Goal: Task Accomplishment & Management: Manage account settings

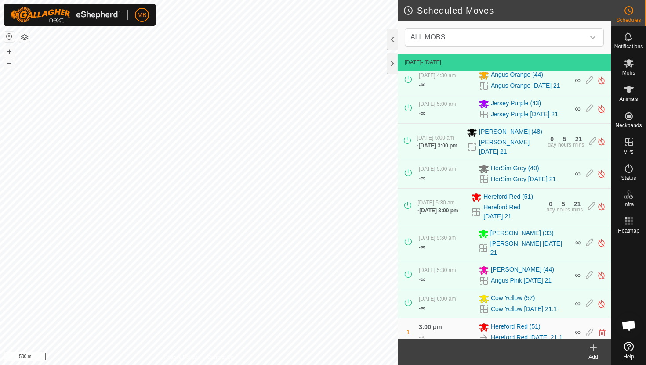
scroll to position [96, 0]
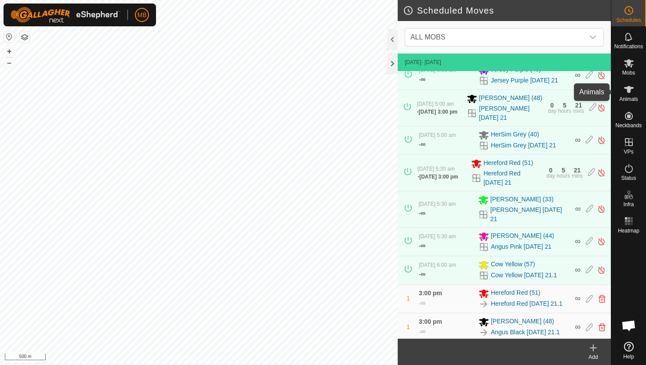
click at [630, 88] on icon at bounding box center [629, 89] width 10 height 7
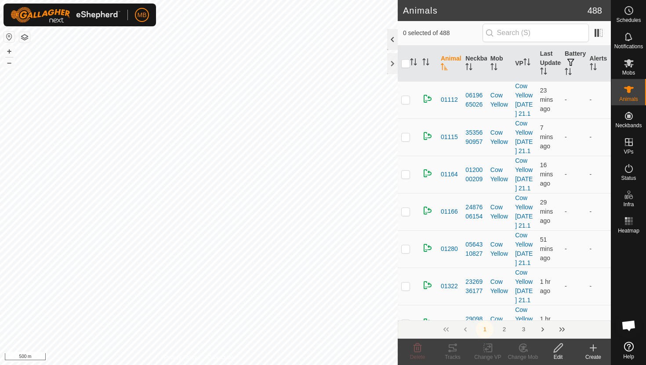
click at [393, 36] on div at bounding box center [392, 39] width 11 height 21
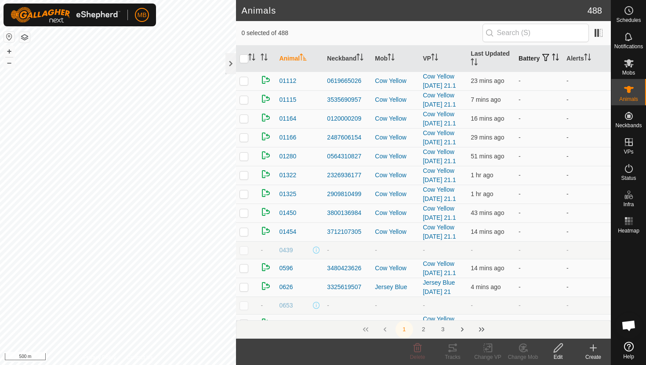
click at [552, 61] on icon "Activate to sort" at bounding box center [555, 57] width 7 height 7
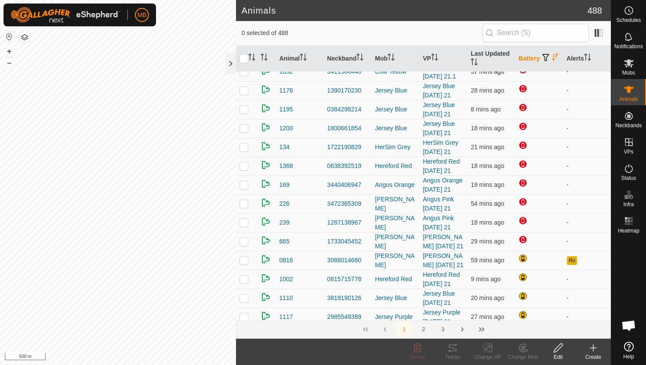
scroll to position [68, 0]
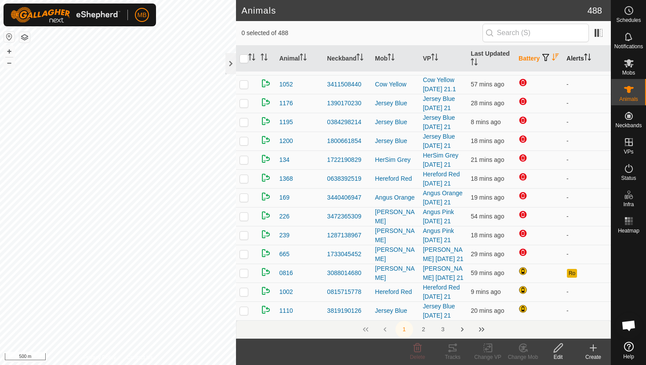
click at [590, 55] on icon "Activate to sort" at bounding box center [589, 57] width 1 height 7
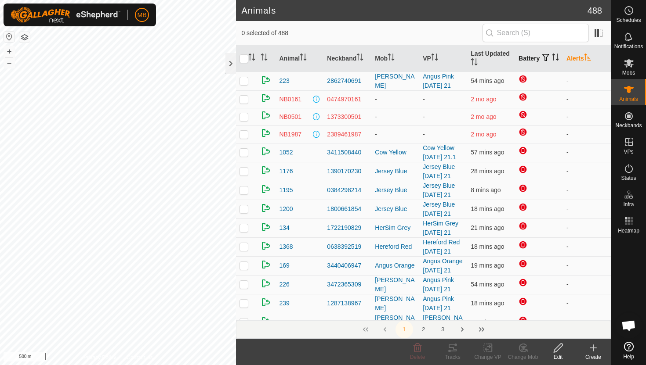
click at [591, 55] on icon "Activate to sort" at bounding box center [587, 57] width 7 height 7
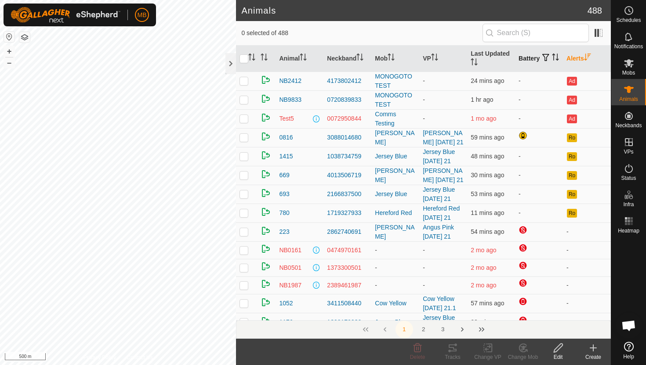
click at [518, 60] on th "Battery" at bounding box center [539, 59] width 48 height 26
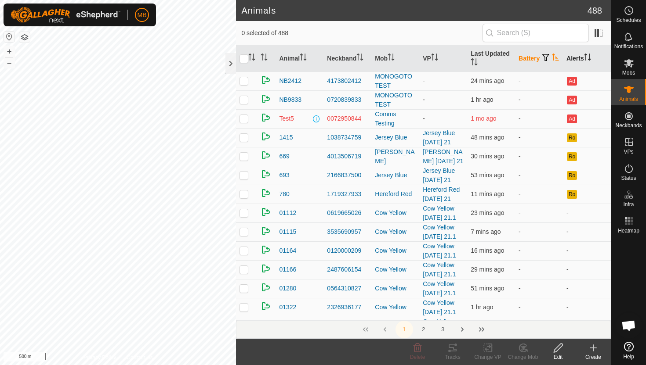
click at [552, 60] on icon "Activate to sort" at bounding box center [555, 57] width 7 height 7
